Goal: Use online tool/utility: Utilize a website feature to perform a specific function

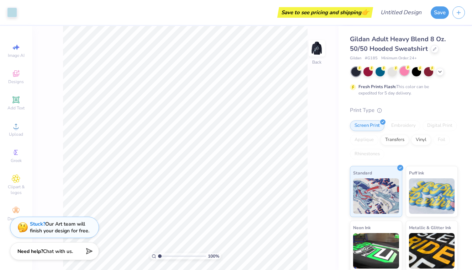
click at [403, 73] on div at bounding box center [403, 71] width 9 height 9
click at [386, 72] on div at bounding box center [404, 71] width 106 height 9
click at [390, 72] on div at bounding box center [391, 71] width 9 height 9
type input "1.82"
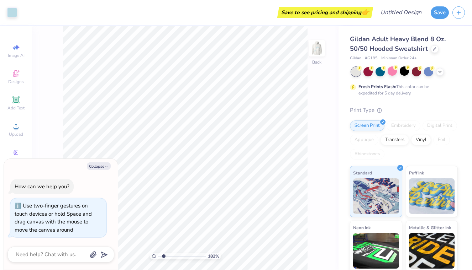
type textarea "x"
type input "1"
drag, startPoint x: 159, startPoint y: 257, endPoint x: 134, endPoint y: 265, distance: 26.0
click at [158, 260] on input "range" at bounding box center [182, 256] width 48 height 6
click at [430, 70] on div at bounding box center [428, 71] width 9 height 9
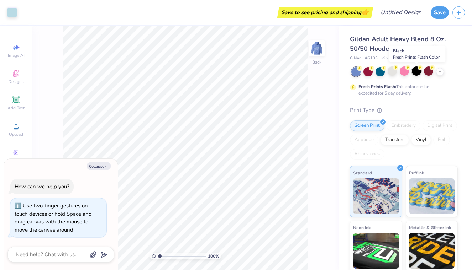
click at [415, 71] on div at bounding box center [416, 71] width 9 height 9
click at [357, 73] on div at bounding box center [355, 71] width 9 height 9
type textarea "x"
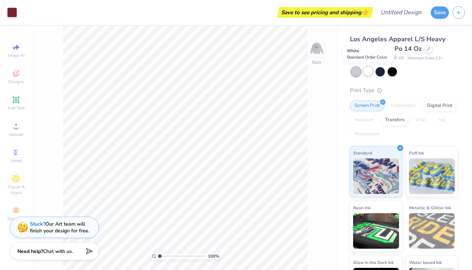
click at [370, 72] on div at bounding box center [367, 71] width 9 height 9
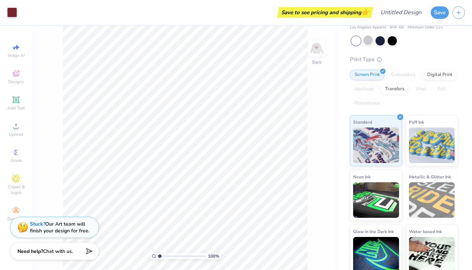
scroll to position [37, 0]
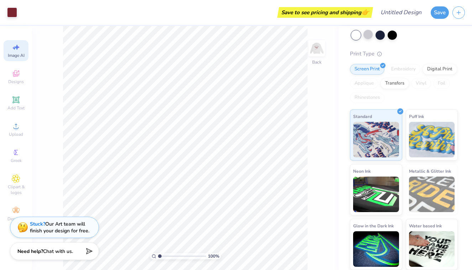
click at [15, 48] on icon at bounding box center [13, 48] width 3 height 4
select select "4"
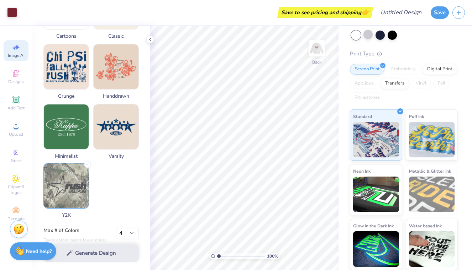
scroll to position [338, 0]
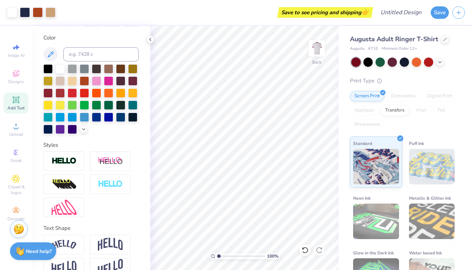
scroll to position [143, 0]
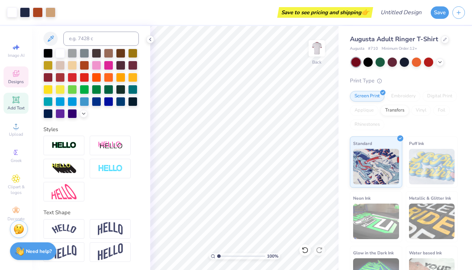
click at [16, 82] on span "Designs" at bounding box center [16, 82] width 16 height 6
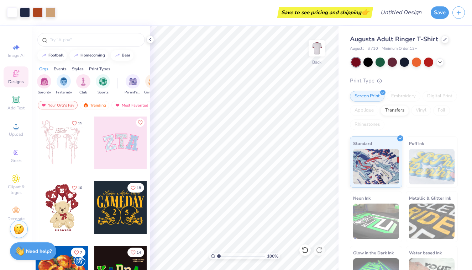
scroll to position [66, 0]
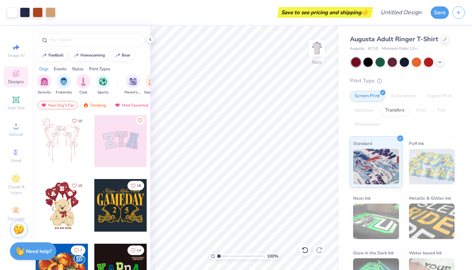
click at [71, 202] on div at bounding box center [62, 205] width 53 height 53
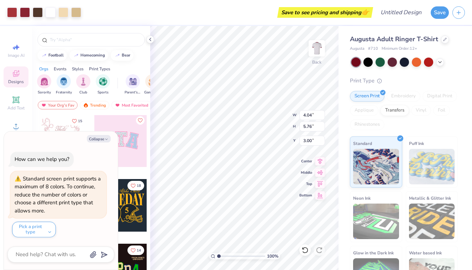
type textarea "x"
type input "11.99"
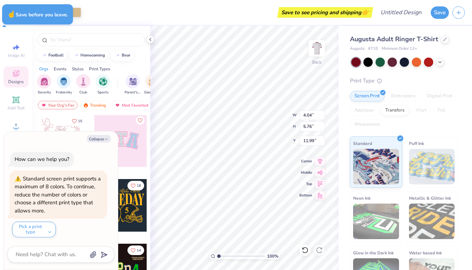
type textarea "x"
